Goal: Information Seeking & Learning: Learn about a topic

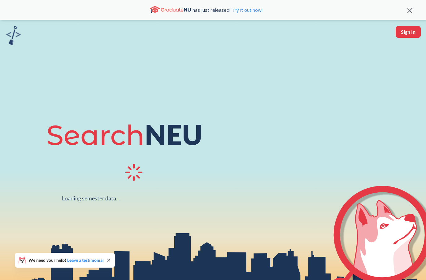
scroll to position [115, 0]
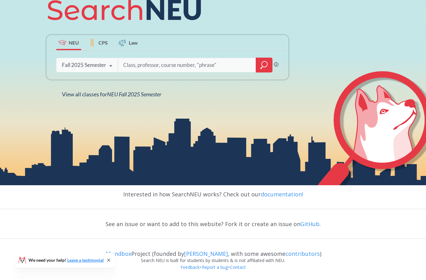
click at [267, 67] on icon "magnifying glass" at bounding box center [265, 64] width 6 height 6
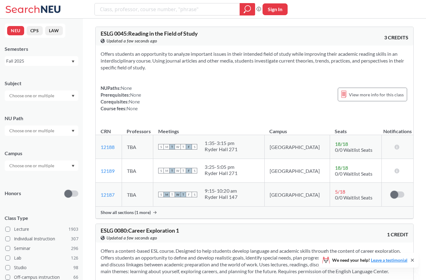
click at [37, 132] on input "text" at bounding box center [32, 130] width 52 height 7
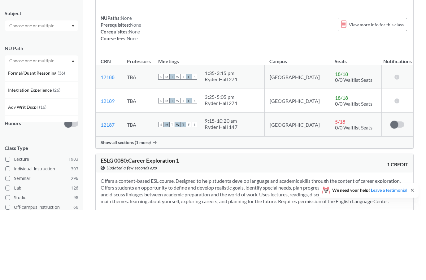
scroll to position [157, 0]
click at [42, 150] on div "Integration Experience ( 26 )" at bounding box center [42, 158] width 74 height 17
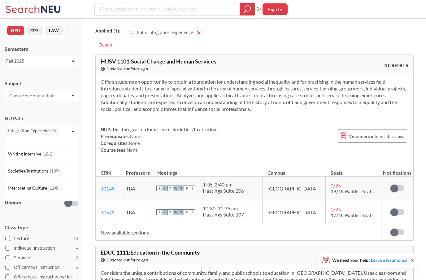
click at [70, 137] on div "Integration Experience" at bounding box center [42, 135] width 74 height 20
click at [39, 179] on input "text" at bounding box center [32, 174] width 52 height 7
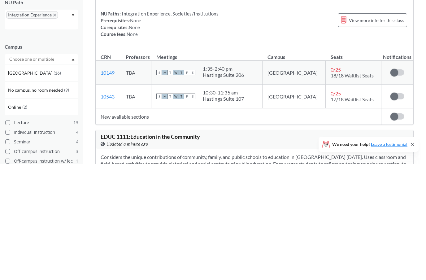
click at [19, 219] on span "Online" at bounding box center [15, 222] width 14 height 7
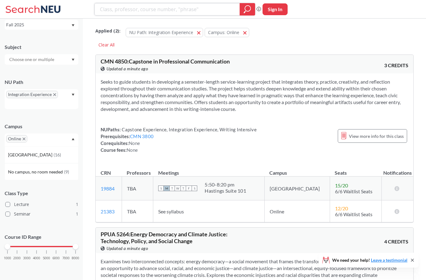
scroll to position [40, 0]
click at [78, 85] on div "NEU CPS LAW Semesters Fall 2025 Subject NU Path Integration Experience Campus O…" at bounding box center [41, 149] width 83 height 261
click at [57, 92] on span "Integration Experience" at bounding box center [32, 94] width 52 height 7
click at [55, 93] on icon "X to remove pill" at bounding box center [54, 94] width 3 height 3
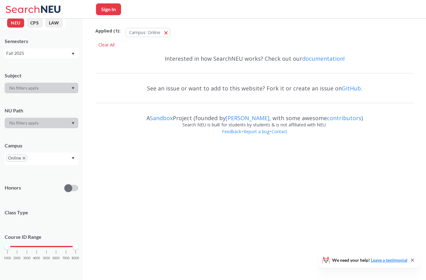
scroll to position [11, 0]
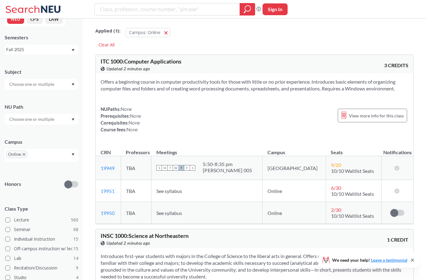
click at [69, 122] on div at bounding box center [42, 119] width 74 height 11
click at [61, 152] on div "Difference/Diversity ( 10 )" at bounding box center [43, 148] width 70 height 7
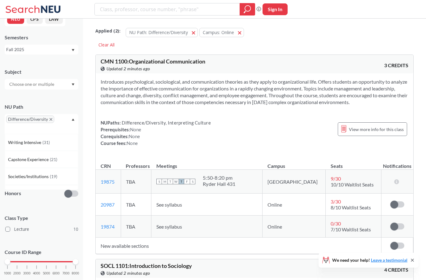
click at [70, 121] on div "Difference/Diversity" at bounding box center [42, 124] width 74 height 20
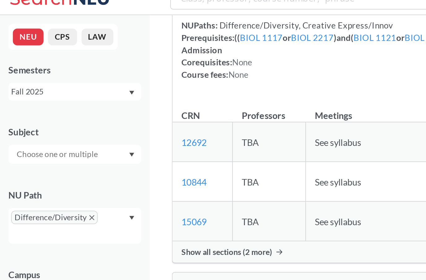
scroll to position [973, 0]
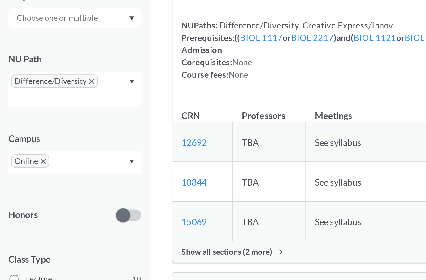
click at [73, 174] on icon "Dropdown arrow" at bounding box center [73, 175] width 3 height 2
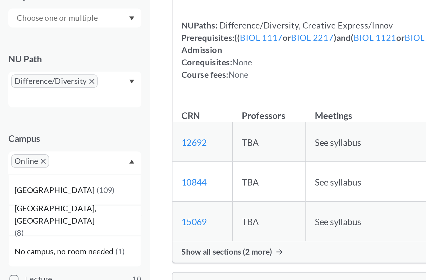
click at [40, 188] on div "Boston ( 109 )" at bounding box center [43, 191] width 70 height 7
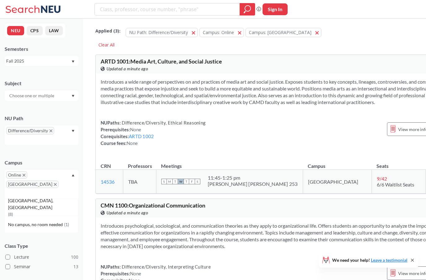
click at [145, 139] on link "ARTD 1002" at bounding box center [141, 136] width 25 height 6
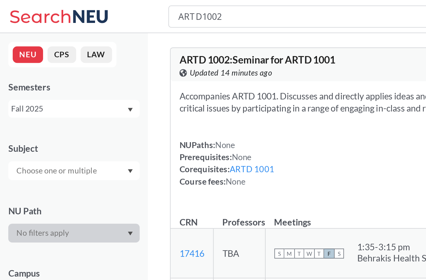
click at [219, 45] on div "ARTD 1002 : Seminar for ARTD 1001 View this course on Banner. Updated 14 minute…" at bounding box center [255, 36] width 318 height 19
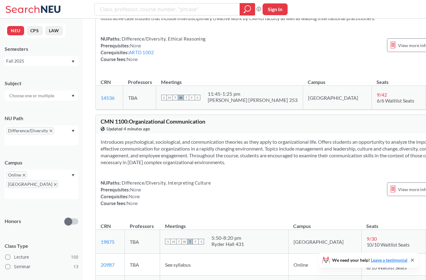
scroll to position [71, 0]
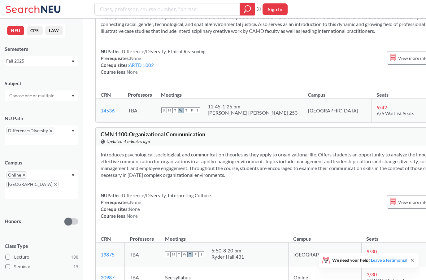
click at [22, 179] on span "Online" at bounding box center [16, 174] width 21 height 7
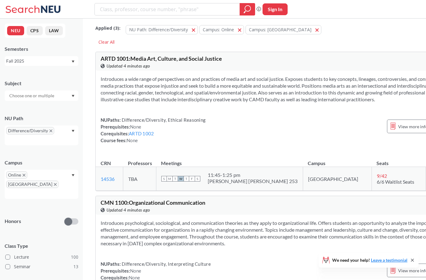
scroll to position [0, 0]
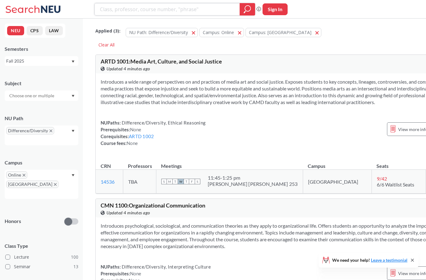
click at [246, 10] on icon "magnifying glass" at bounding box center [247, 9] width 7 height 9
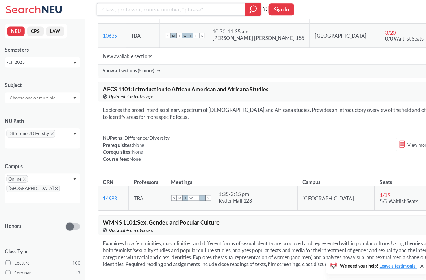
scroll to position [706, 0]
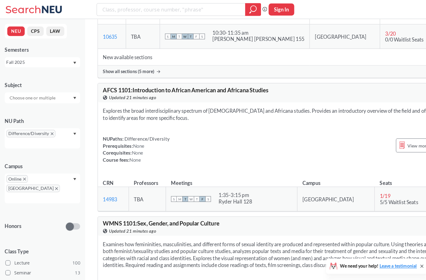
click at [74, 132] on icon "Dropdown arrow" at bounding box center [73, 131] width 3 height 2
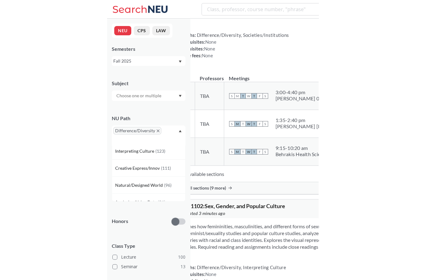
scroll to position [1033, 0]
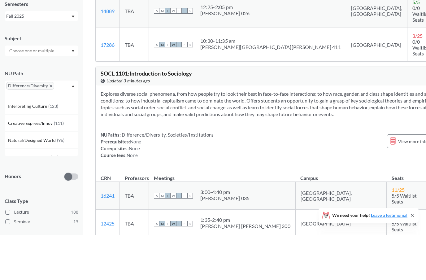
click at [212, 7] on div "Phrase search guarantees the exact search appears in the results. Ex. If you wa…" at bounding box center [213, 4] width 426 height 1962
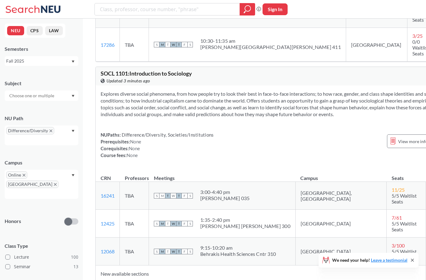
scroll to position [0, 0]
click at [107, 10] on input "search" at bounding box center [167, 9] width 136 height 11
type input "mindful"
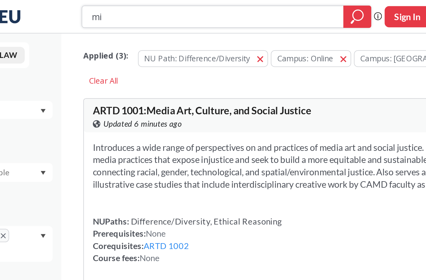
type input "m"
type input "caep 1280"
